Goal: Task Accomplishment & Management: Manage account settings

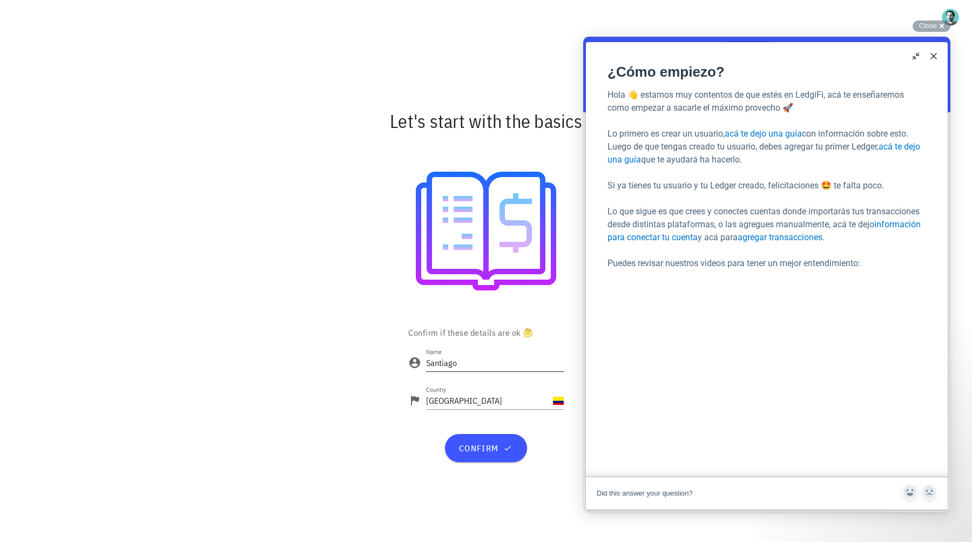
click at [508, 368] on input "Santiago" at bounding box center [495, 362] width 138 height 17
click at [501, 445] on span "confirm" at bounding box center [486, 448] width 56 height 11
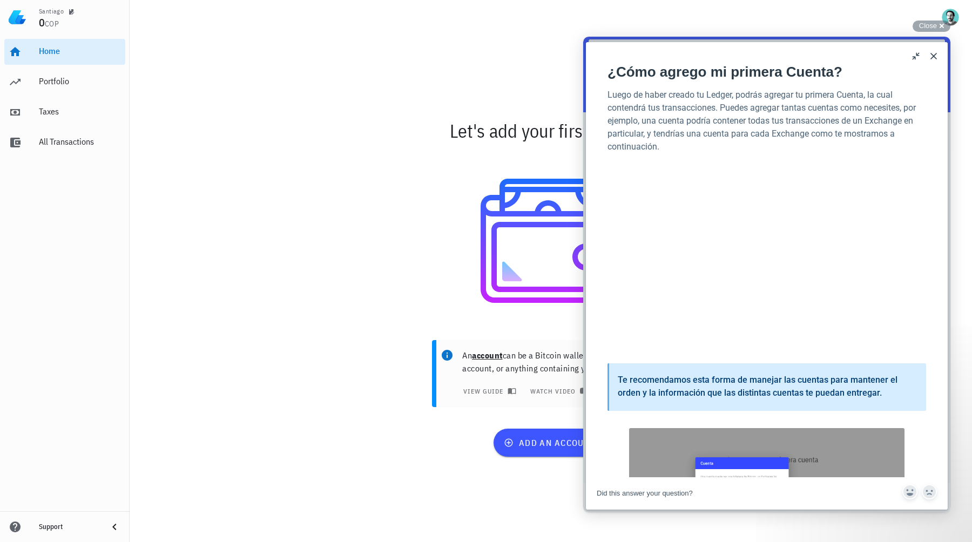
click at [935, 57] on button "Close" at bounding box center [933, 56] width 17 height 17
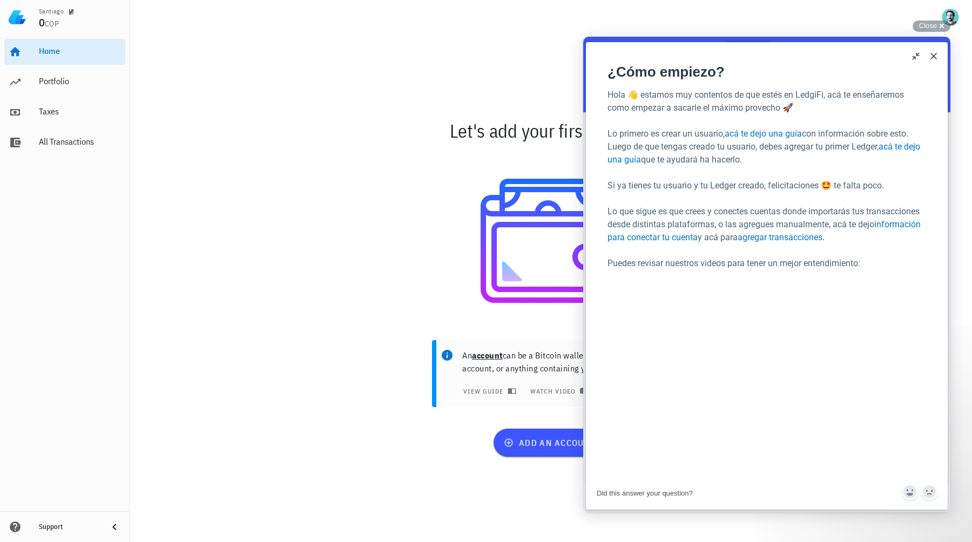
click at [936, 57] on button "Close" at bounding box center [933, 56] width 17 height 17
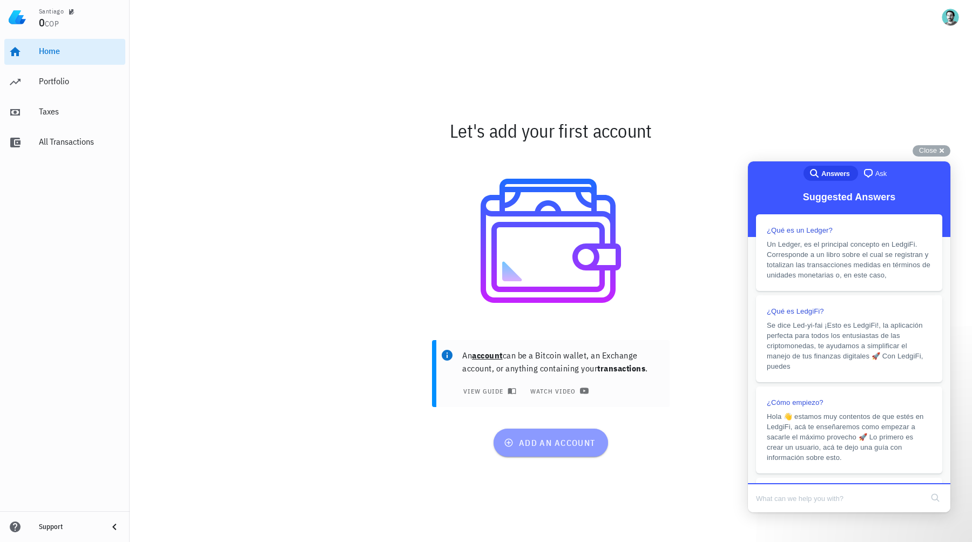
click at [562, 444] on span "add an account" at bounding box center [550, 443] width 89 height 11
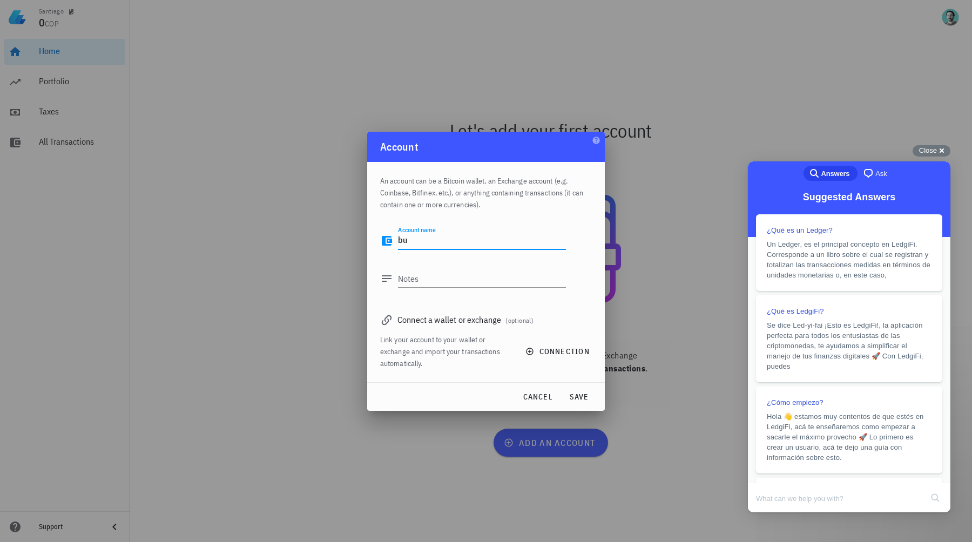
type textarea "b"
type textarea "B"
type textarea "[DEMOGRAPHIC_DATA]"
click at [471, 274] on textarea "Notes" at bounding box center [482, 278] width 168 height 17
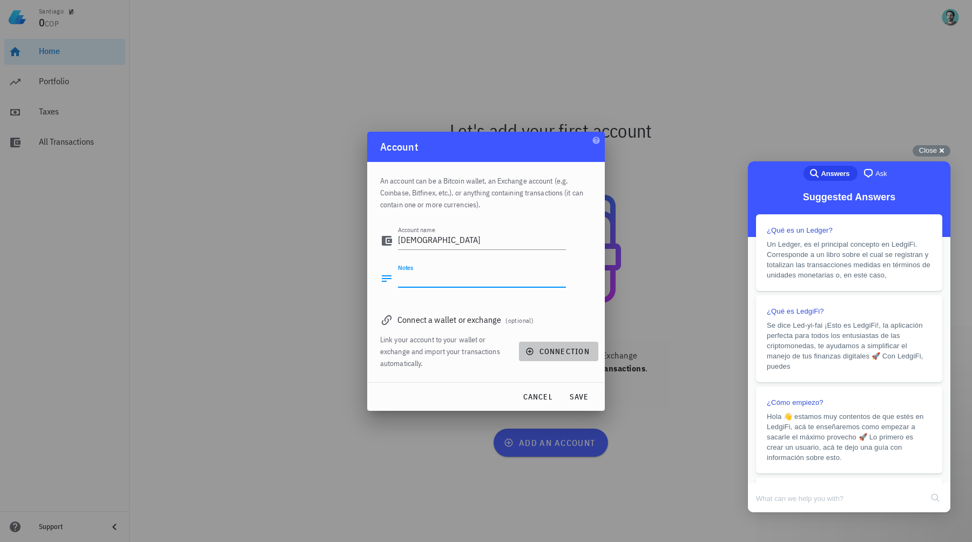
click at [576, 353] on span "connection" at bounding box center [559, 352] width 62 height 10
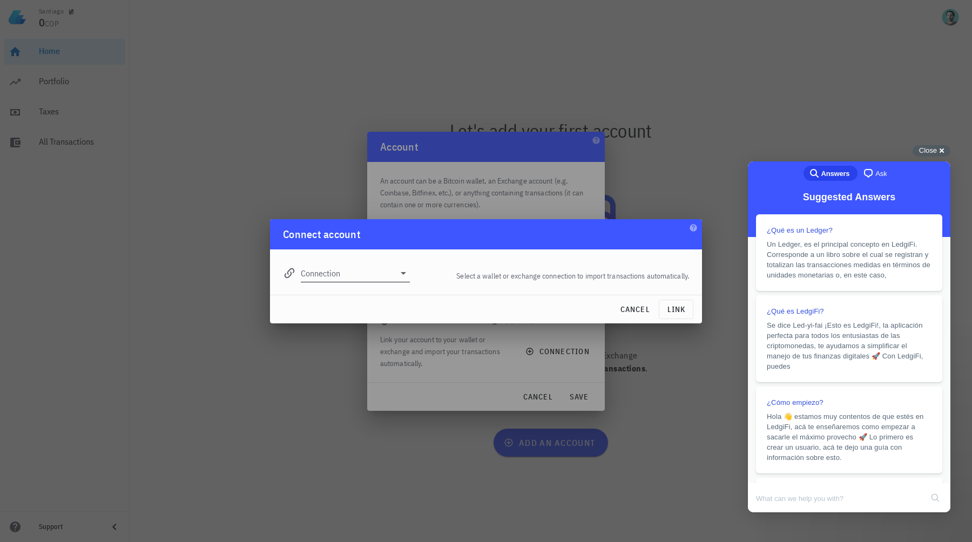
click at [400, 277] on icon at bounding box center [403, 273] width 13 height 13
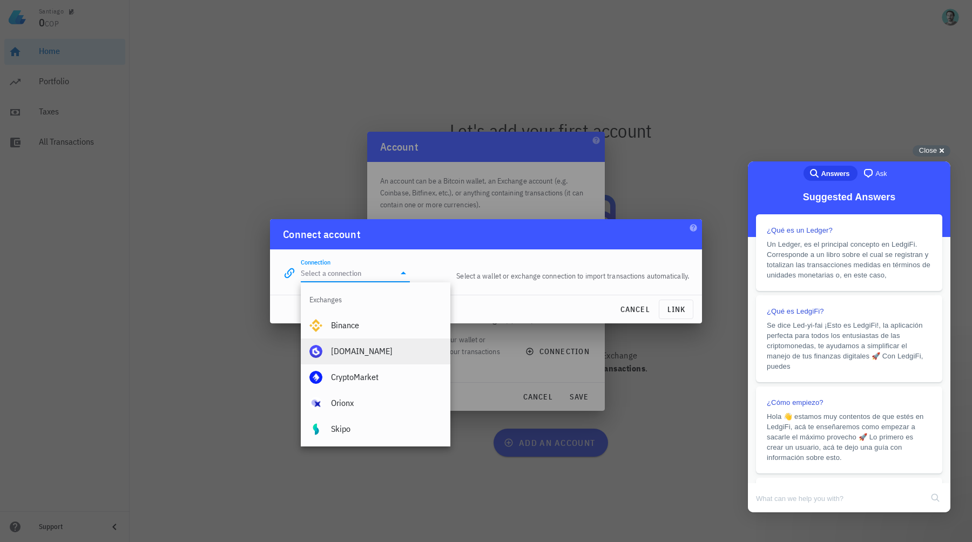
click at [367, 351] on div "[DOMAIN_NAME]" at bounding box center [386, 351] width 111 height 10
type input "[DOMAIN_NAME]"
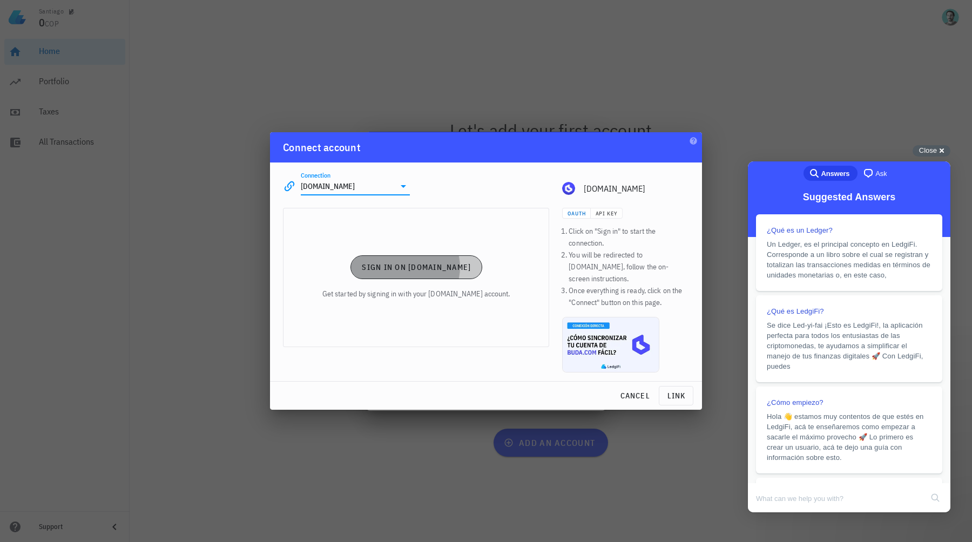
click at [446, 272] on span "Sign in on [DOMAIN_NAME]" at bounding box center [416, 268] width 110 height 10
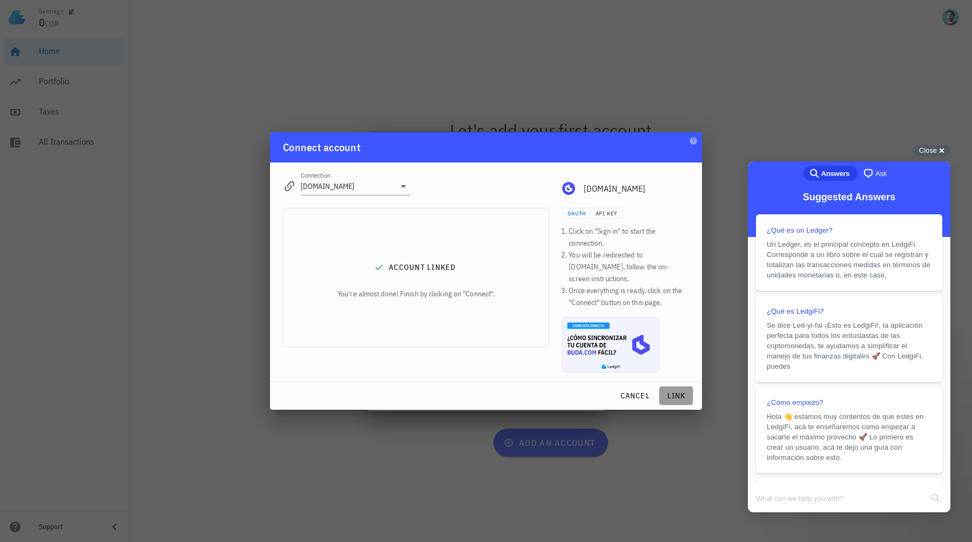
click at [687, 392] on span "link" at bounding box center [676, 396] width 25 height 10
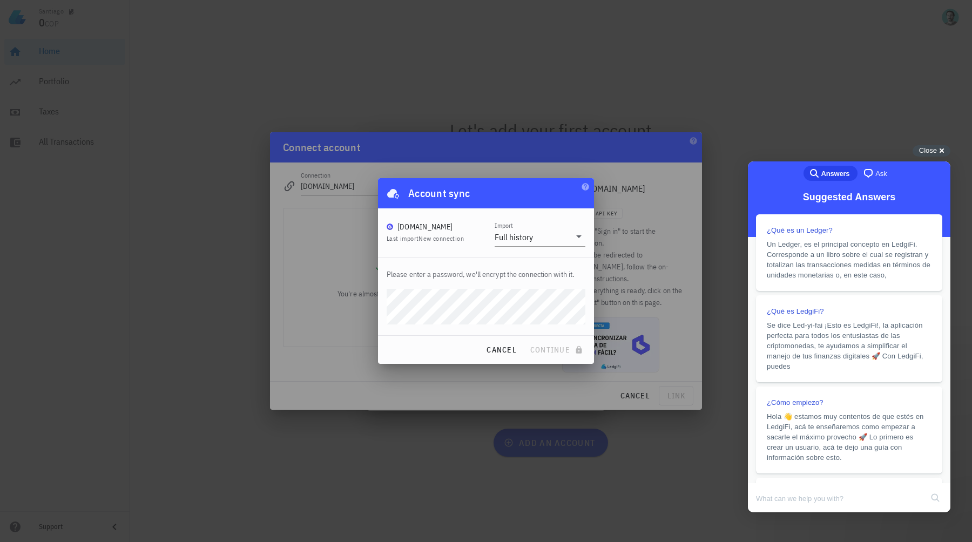
click at [446, 240] on span "New connection" at bounding box center [441, 238] width 45 height 8
click at [520, 237] on div "Full history" at bounding box center [514, 237] width 38 height 11
click at [466, 235] on div "[DOMAIN_NAME] Last import New connection Import Full history" at bounding box center [486, 232] width 199 height 27
click at [558, 350] on span "continue" at bounding box center [558, 350] width 56 height 10
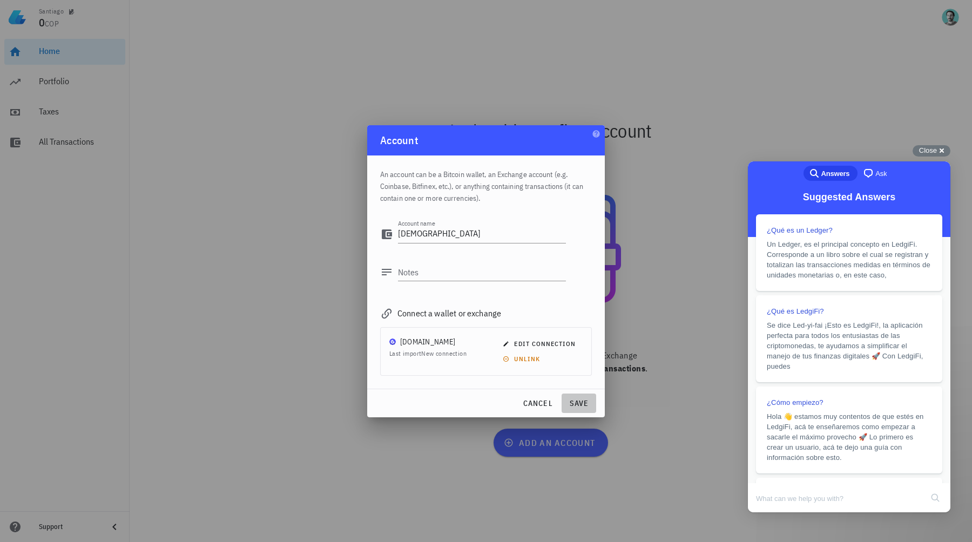
click at [581, 404] on span "save" at bounding box center [579, 404] width 26 height 10
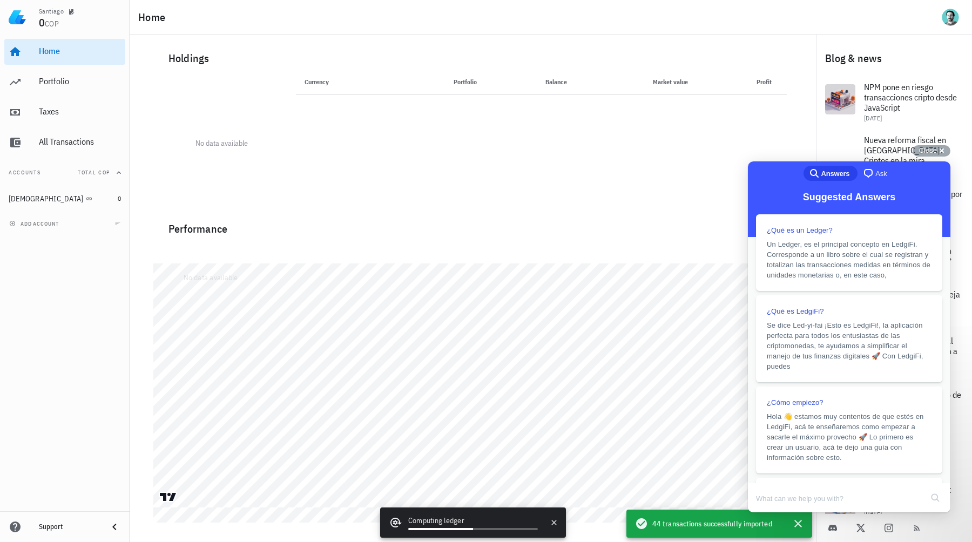
click at [183, 165] on foreignobject at bounding box center [221, 137] width 123 height 123
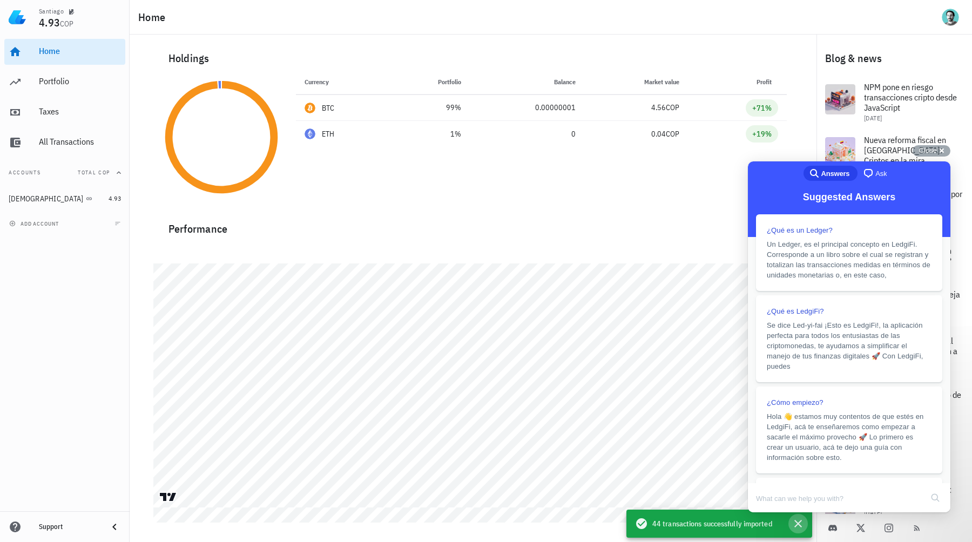
click at [797, 522] on icon "button" at bounding box center [799, 524] width 8 height 8
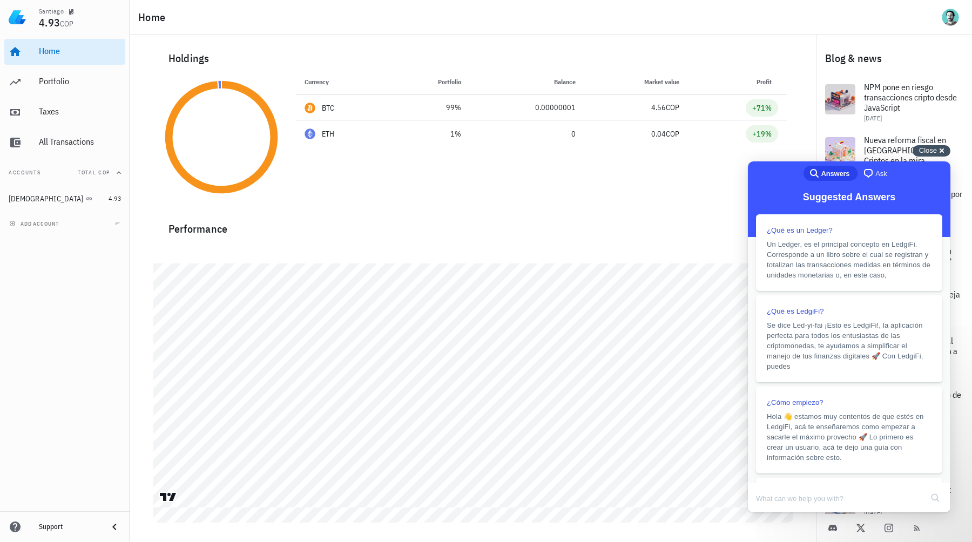
click at [944, 149] on div "Close cross-small" at bounding box center [932, 150] width 38 height 11
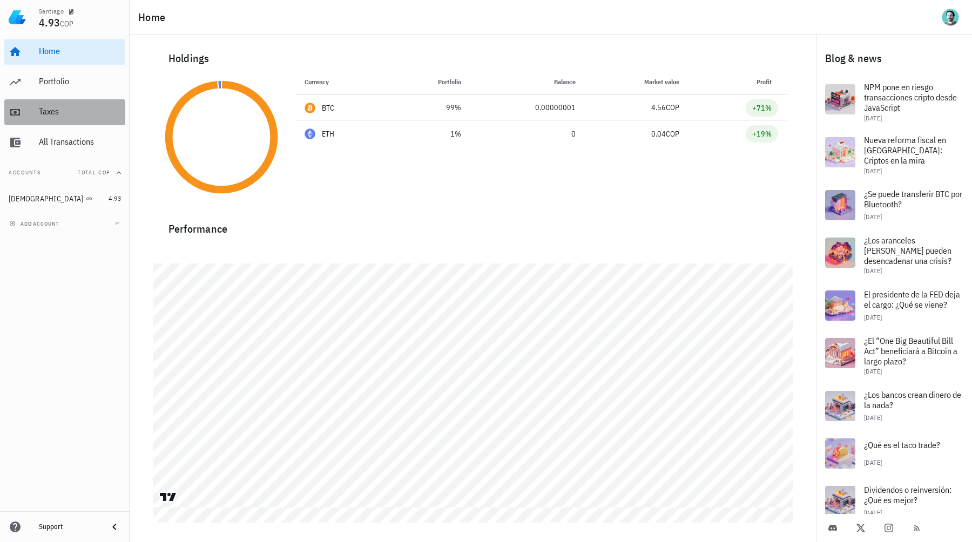
click at [49, 104] on div "Taxes" at bounding box center [80, 112] width 82 height 24
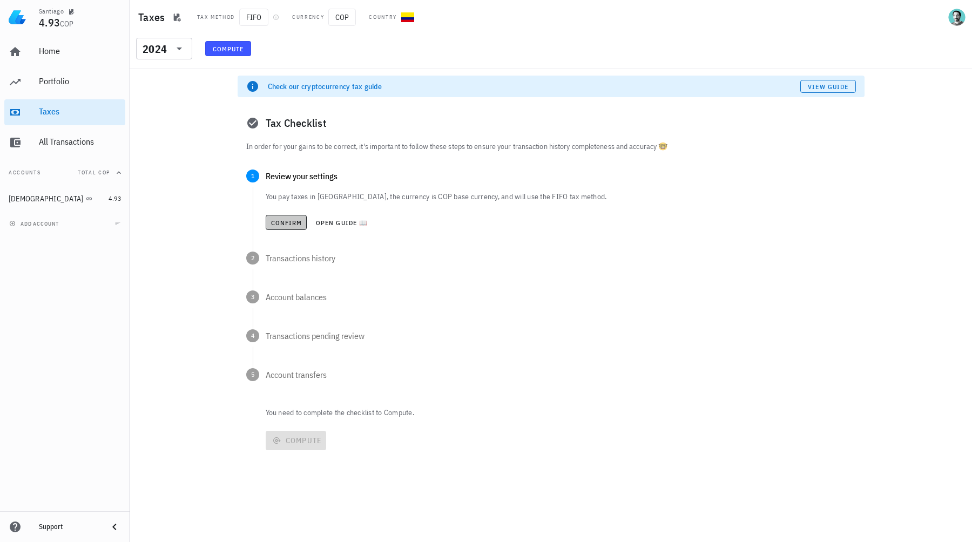
click at [293, 224] on span "Confirm" at bounding box center [287, 223] width 32 height 8
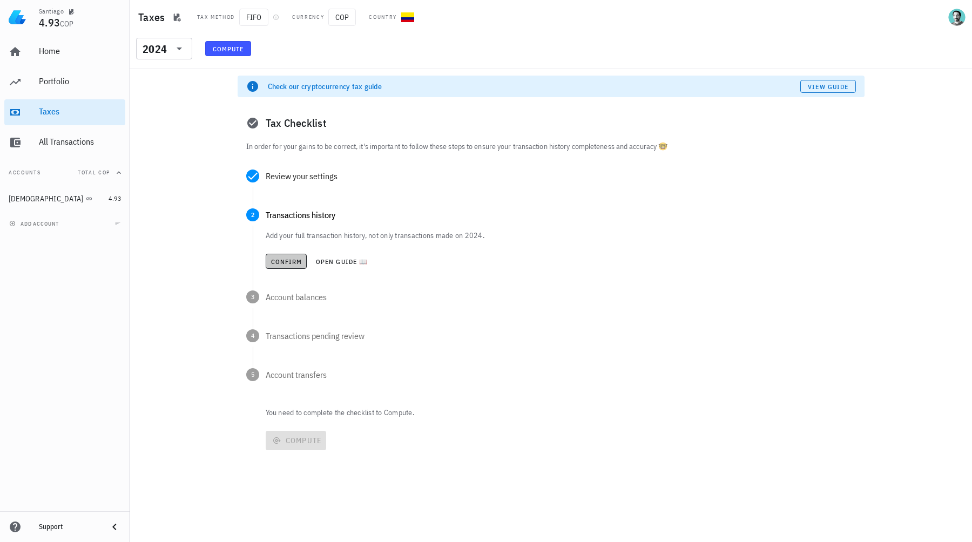
click at [280, 261] on span "Confirm" at bounding box center [287, 262] width 32 height 8
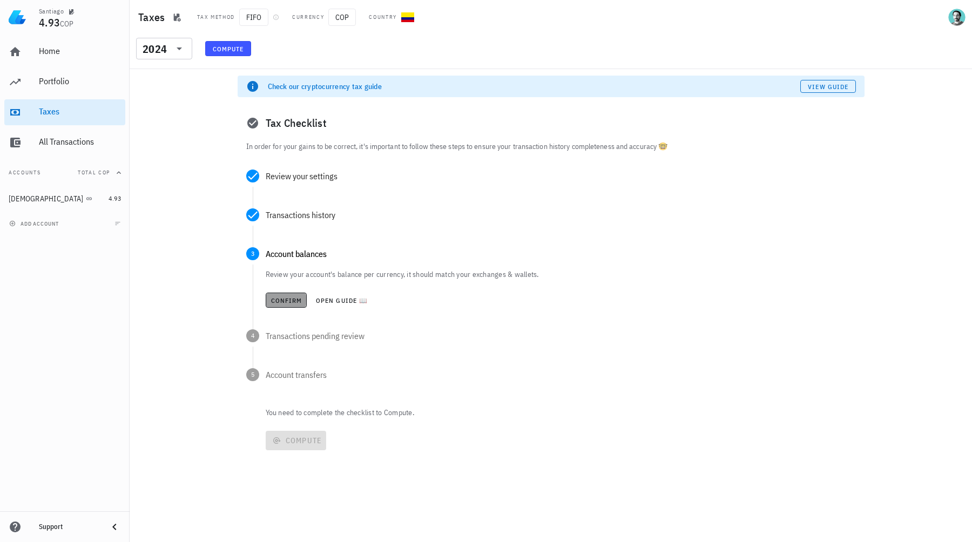
click at [279, 298] on span "Confirm" at bounding box center [287, 301] width 32 height 8
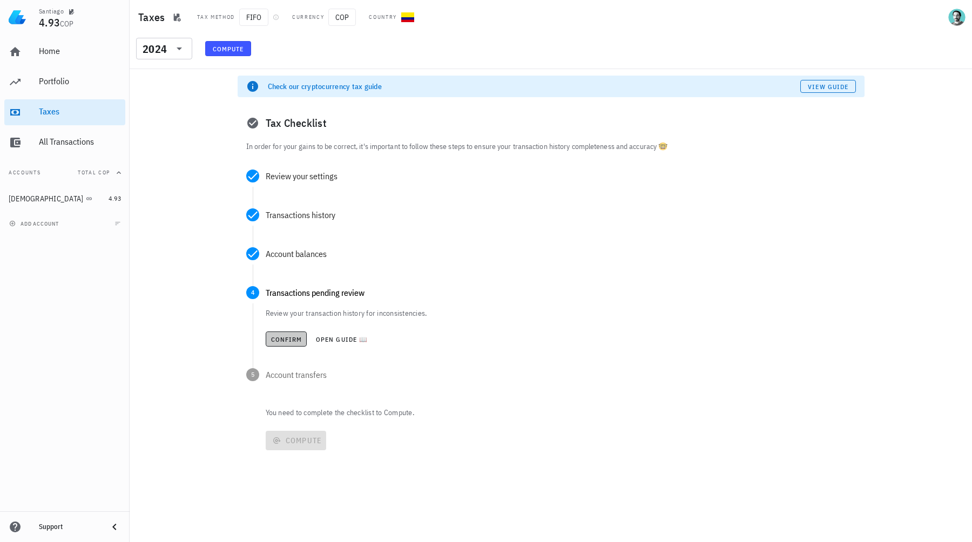
click at [286, 342] on span "Confirm" at bounding box center [287, 339] width 32 height 8
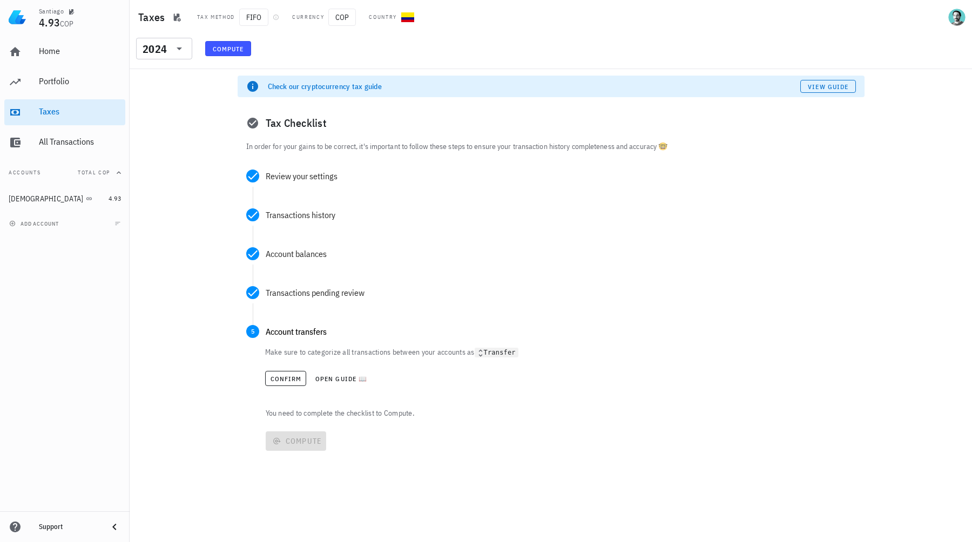
click at [486, 352] on icon at bounding box center [481, 353] width 10 height 10
click at [286, 375] on span "Confirm" at bounding box center [286, 379] width 32 height 8
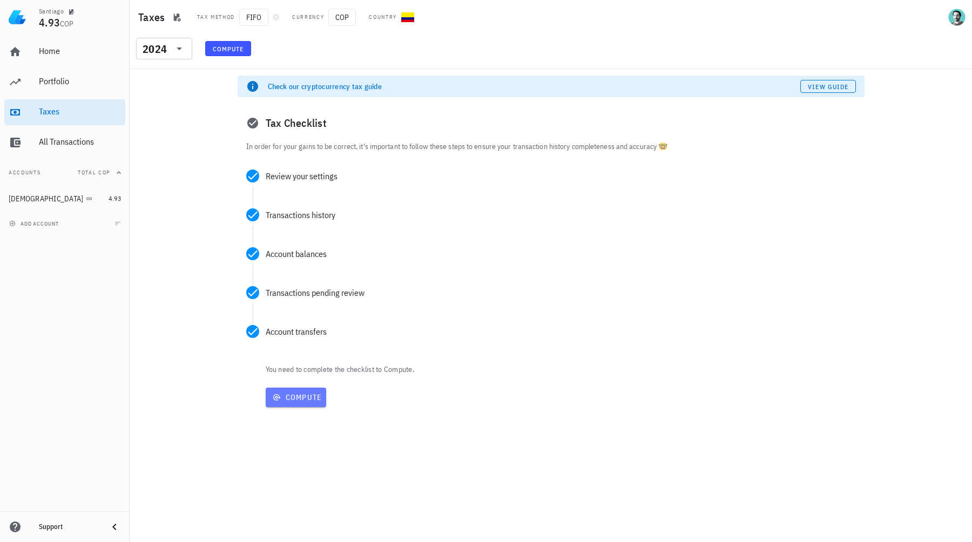
click at [294, 397] on span "Compute" at bounding box center [296, 398] width 52 height 10
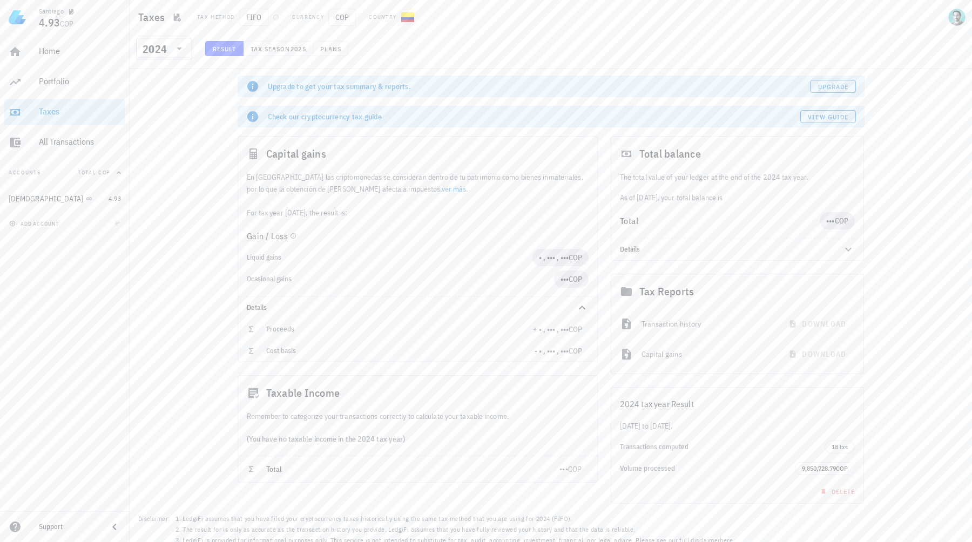
scroll to position [7, 0]
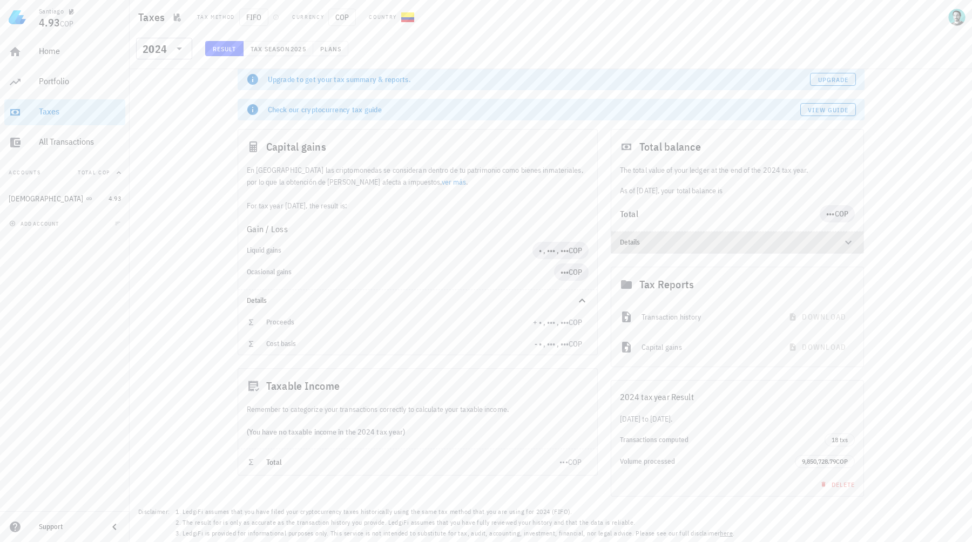
click at [849, 243] on icon at bounding box center [848, 243] width 6 height 4
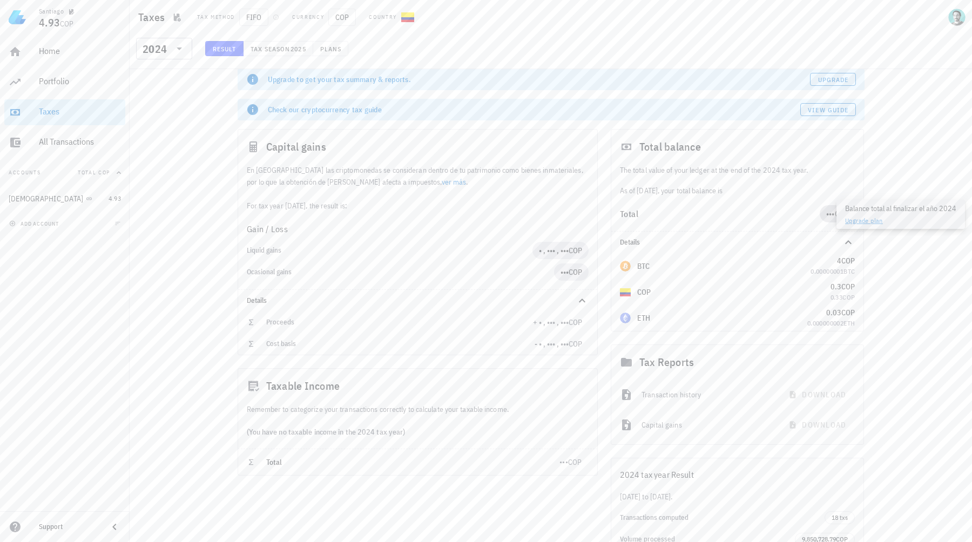
click at [837, 210] on div "[PERSON_NAME] 4.93 COP Home Portfolio Taxes All Transactions Accounts Total [DE…" at bounding box center [486, 306] width 972 height 627
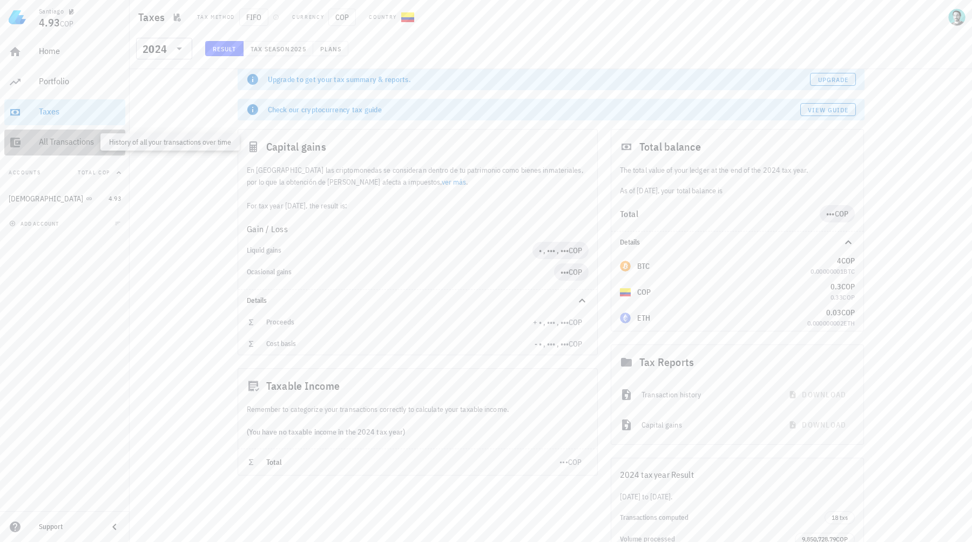
click at [82, 142] on div "All Transactions" at bounding box center [80, 142] width 82 height 10
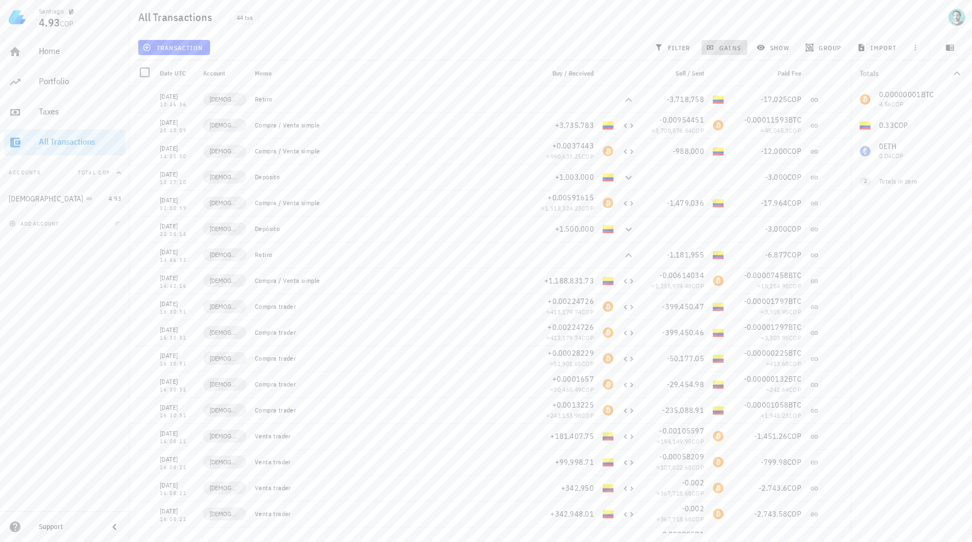
click at [732, 43] on span "gains" at bounding box center [724, 47] width 32 height 9
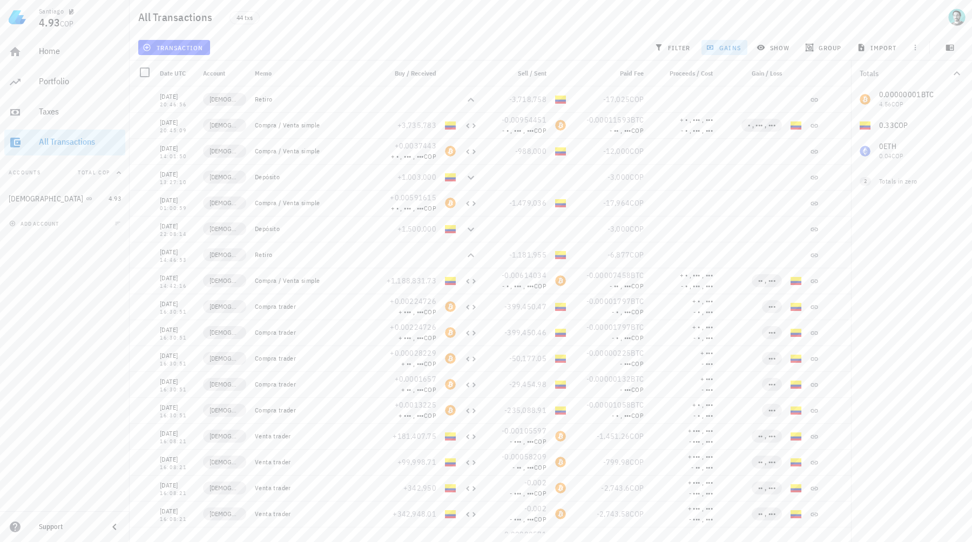
click at [732, 43] on span "gains" at bounding box center [724, 47] width 32 height 9
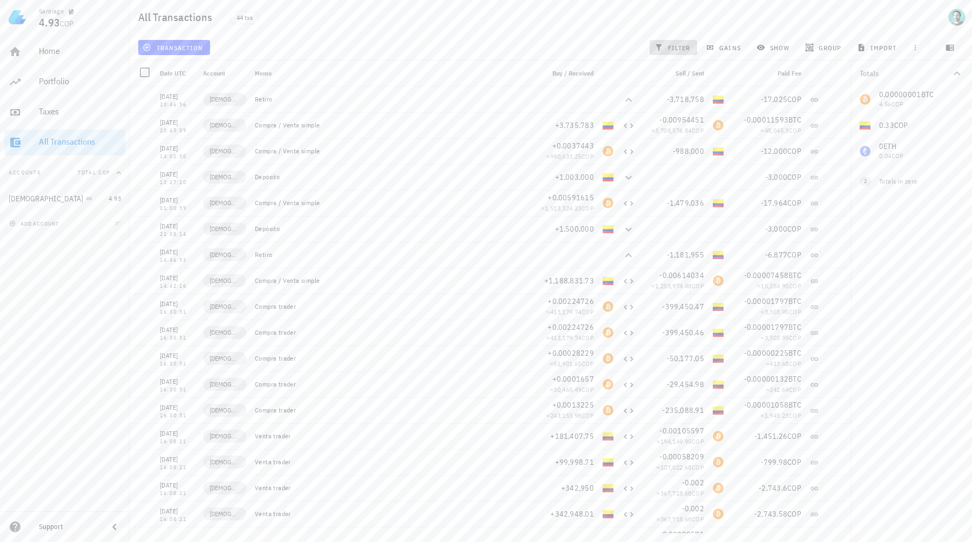
click at [687, 46] on span "filter" at bounding box center [674, 47] width 34 height 9
click at [956, 127] on div at bounding box center [957, 125] width 18 height 18
checkbox input "true"
click at [950, 48] on icon "button" at bounding box center [950, 48] width 8 height 6
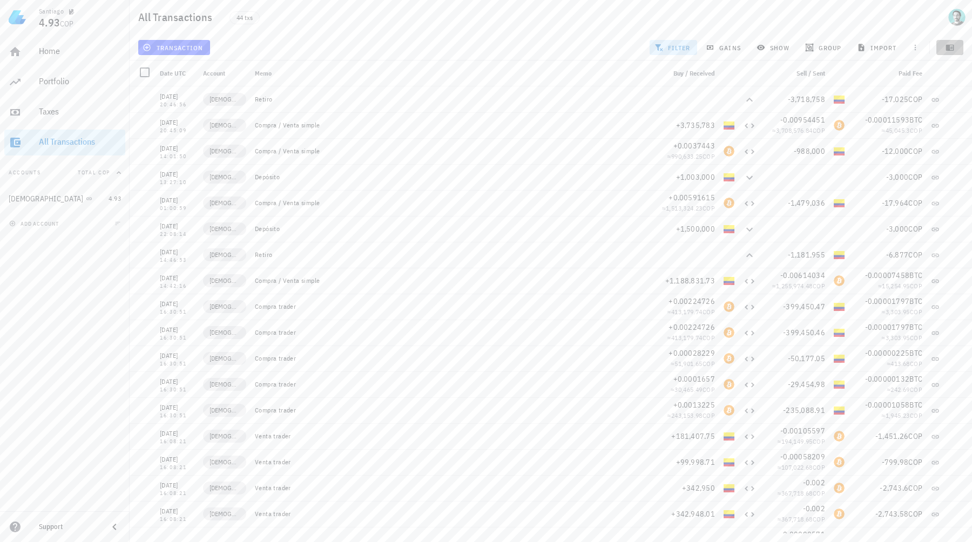
click at [950, 48] on icon "button" at bounding box center [950, 48] width 8 height 6
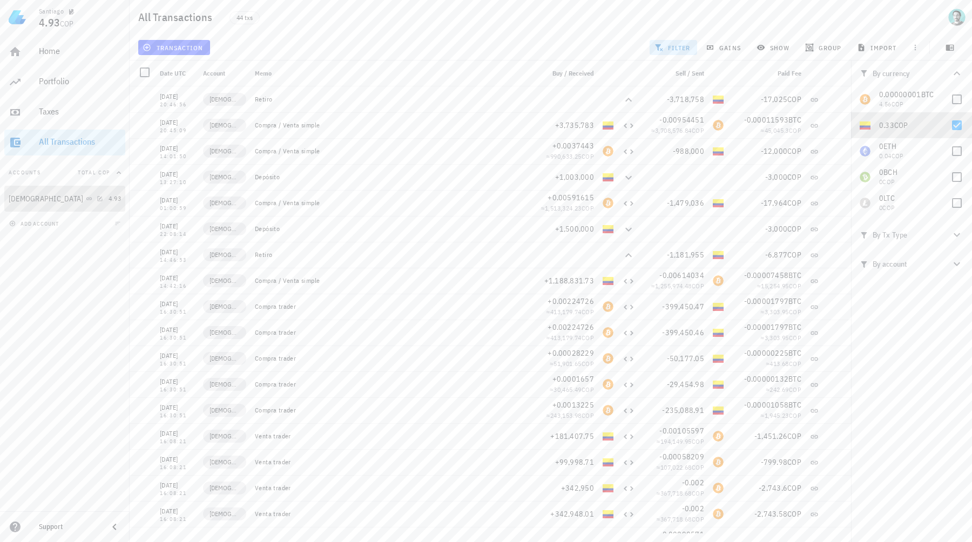
click at [83, 205] on div "[DEMOGRAPHIC_DATA]" at bounding box center [57, 198] width 96 height 23
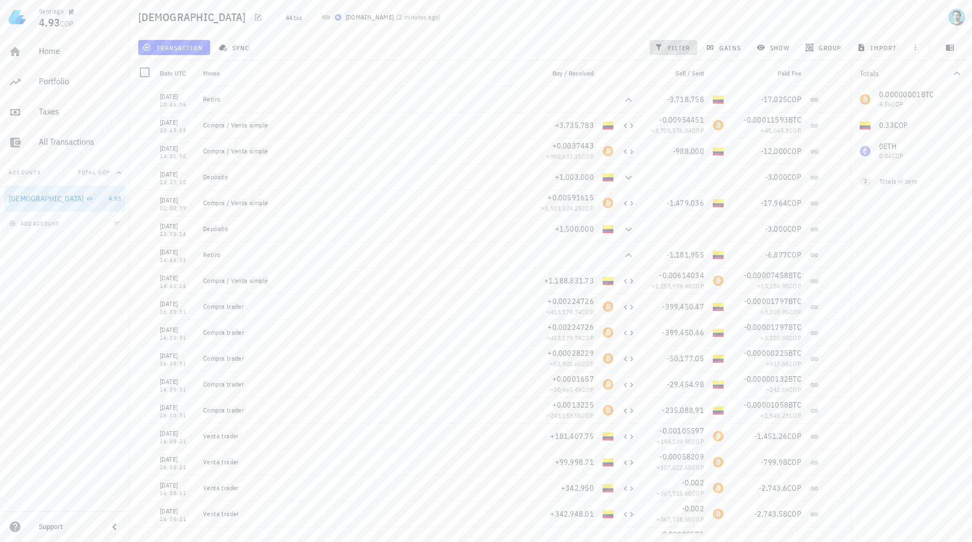
click at [674, 49] on span "filter" at bounding box center [674, 47] width 34 height 9
click at [918, 44] on icon "button" at bounding box center [915, 47] width 9 height 9
click at [44, 16] on span "4.93" at bounding box center [49, 22] width 21 height 15
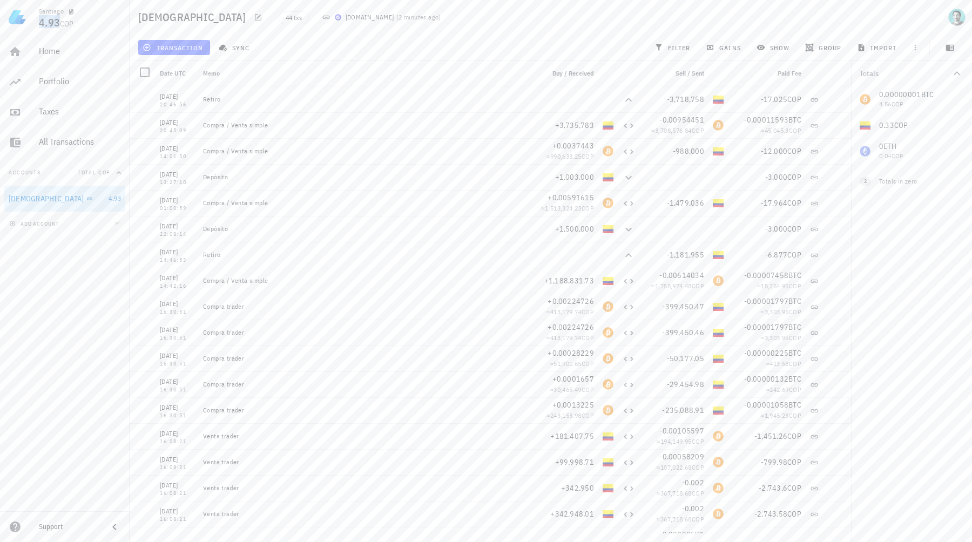
click at [9, 17] on img at bounding box center [17, 17] width 17 height 17
click at [64, 55] on div "Home" at bounding box center [80, 51] width 82 height 10
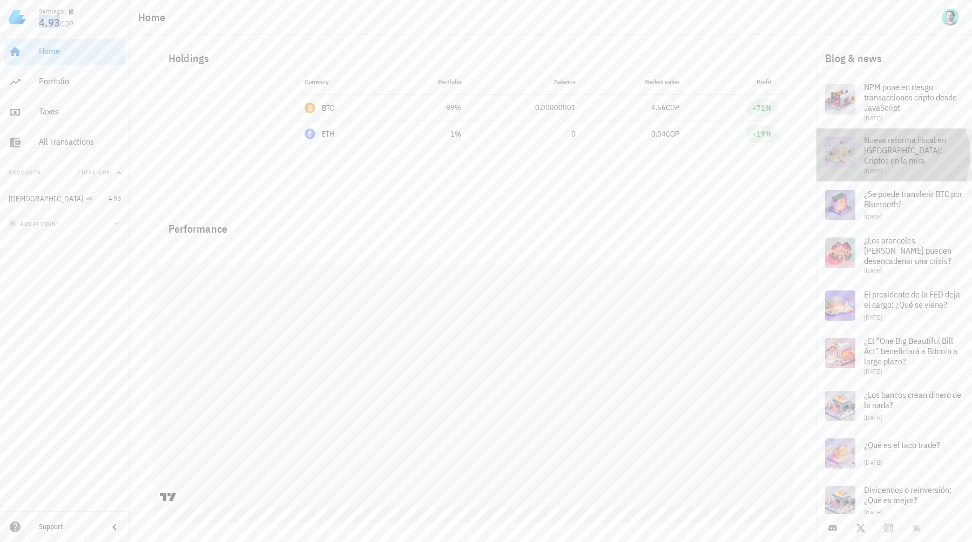
click at [846, 159] on div at bounding box center [840, 152] width 30 height 30
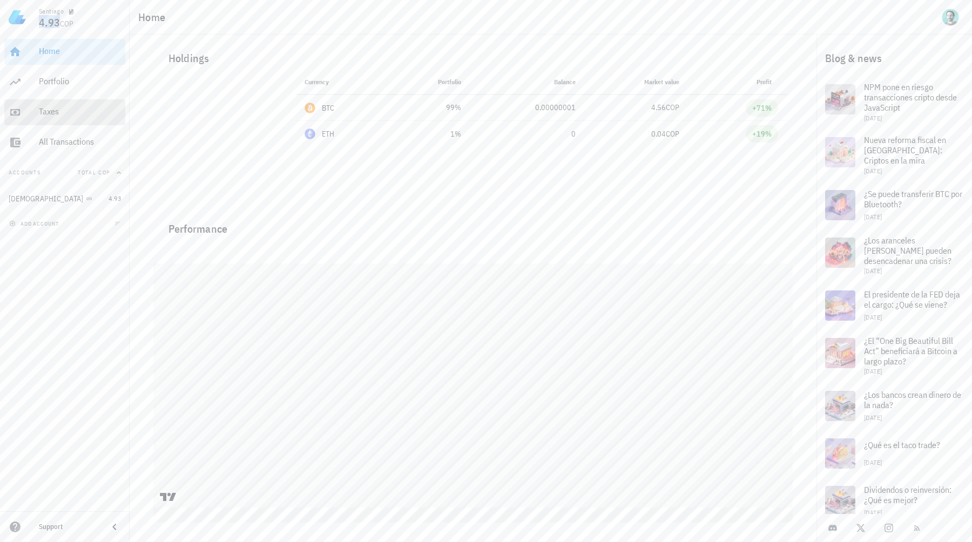
click at [62, 114] on div "Taxes" at bounding box center [80, 111] width 82 height 10
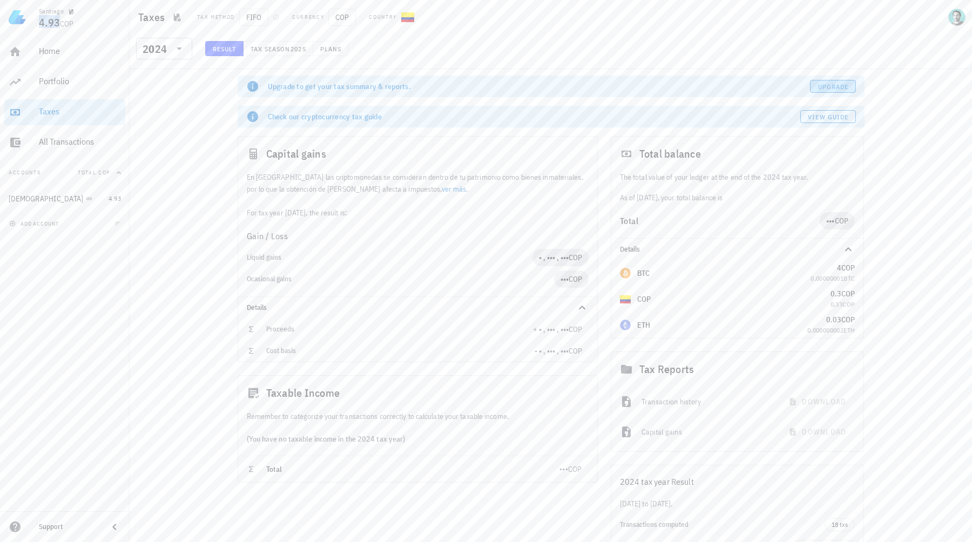
click at [818, 86] on span "Upgrade" at bounding box center [833, 87] width 31 height 8
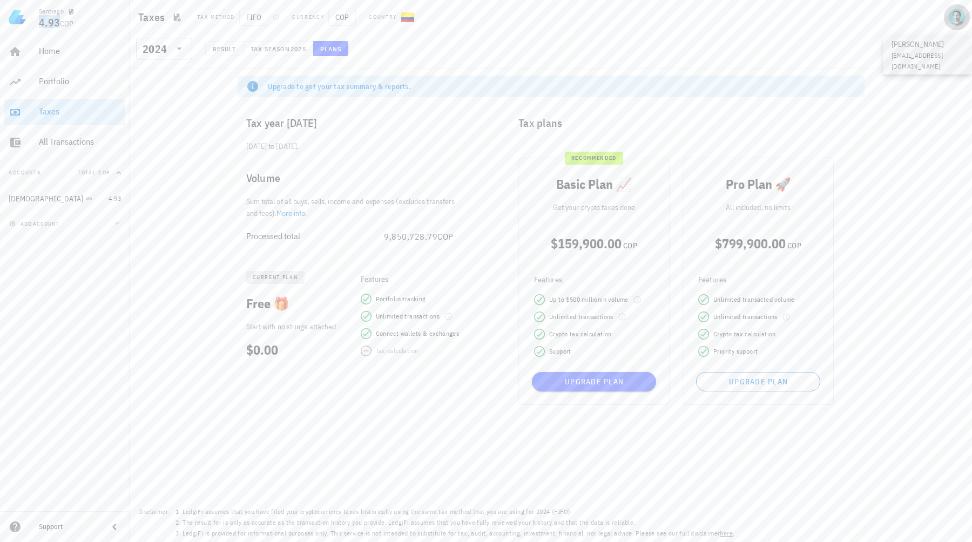
click at [960, 13] on div "avatar" at bounding box center [957, 17] width 17 height 17
click at [911, 155] on link "Logout" at bounding box center [920, 152] width 92 height 26
